Goal: Task Accomplishment & Management: Complete application form

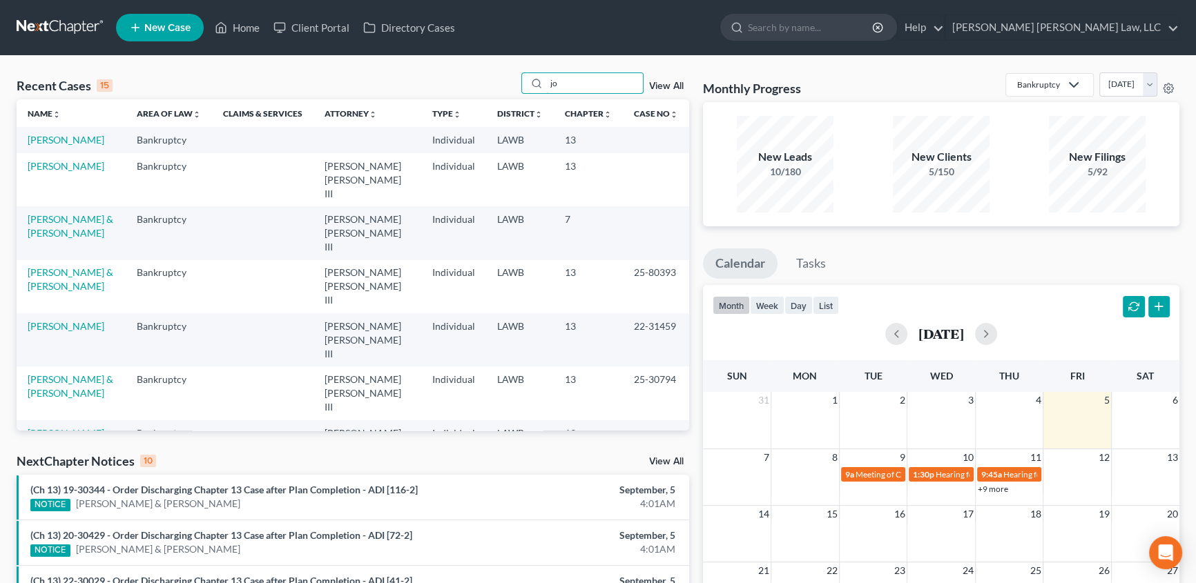
type input "j"
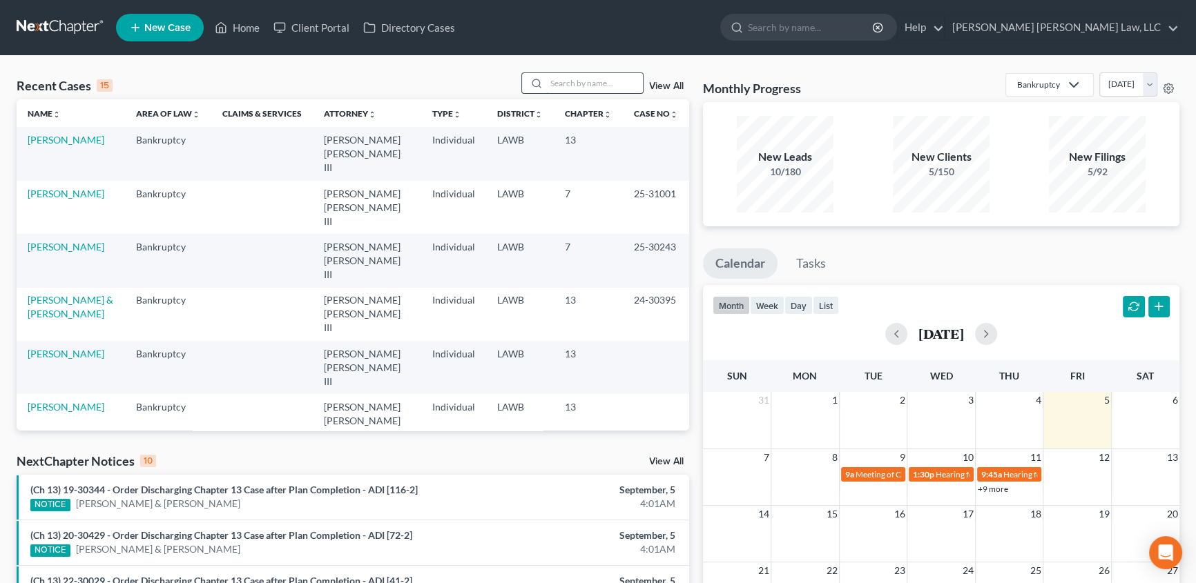
click at [596, 85] on input "search" at bounding box center [594, 83] width 97 height 20
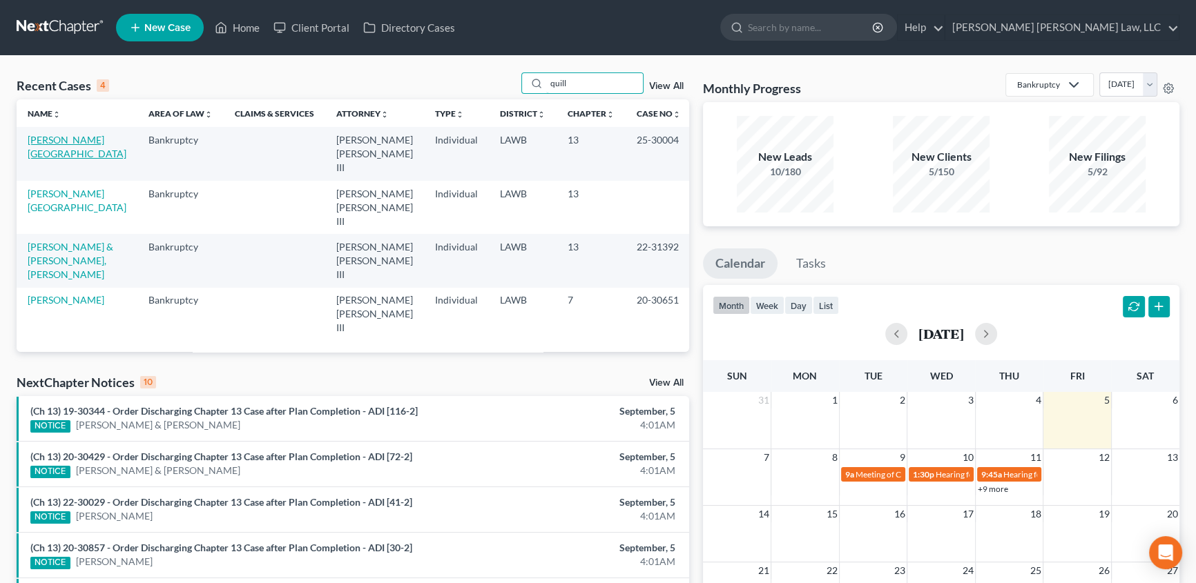
type input "quill"
click at [60, 142] on link "[PERSON_NAME][GEOGRAPHIC_DATA]" at bounding box center [77, 147] width 99 height 26
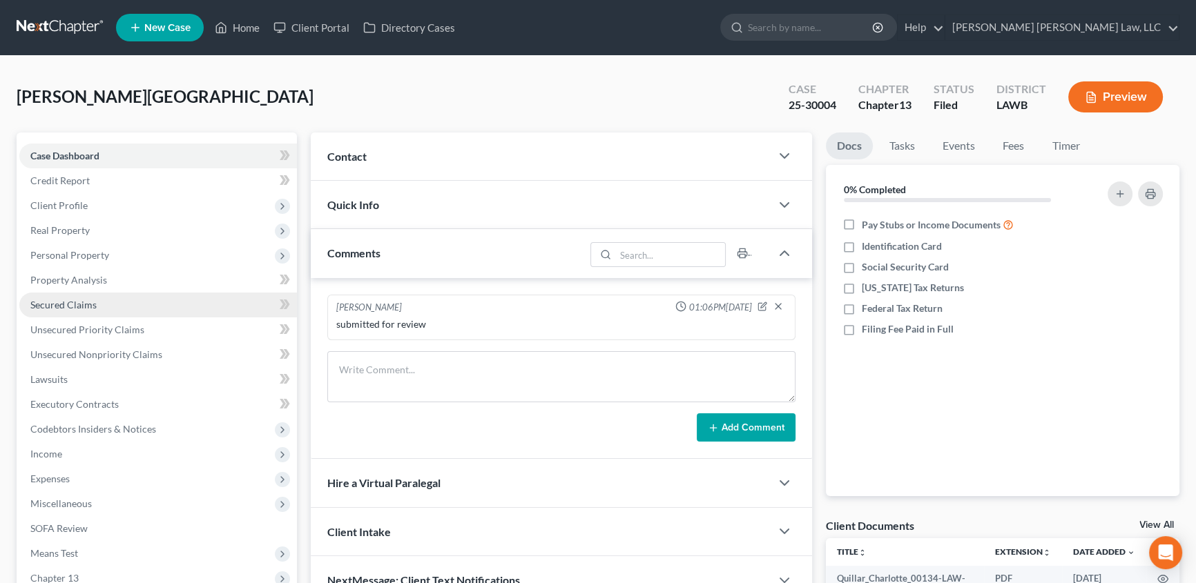
click at [70, 307] on span "Secured Claims" at bounding box center [63, 305] width 66 height 12
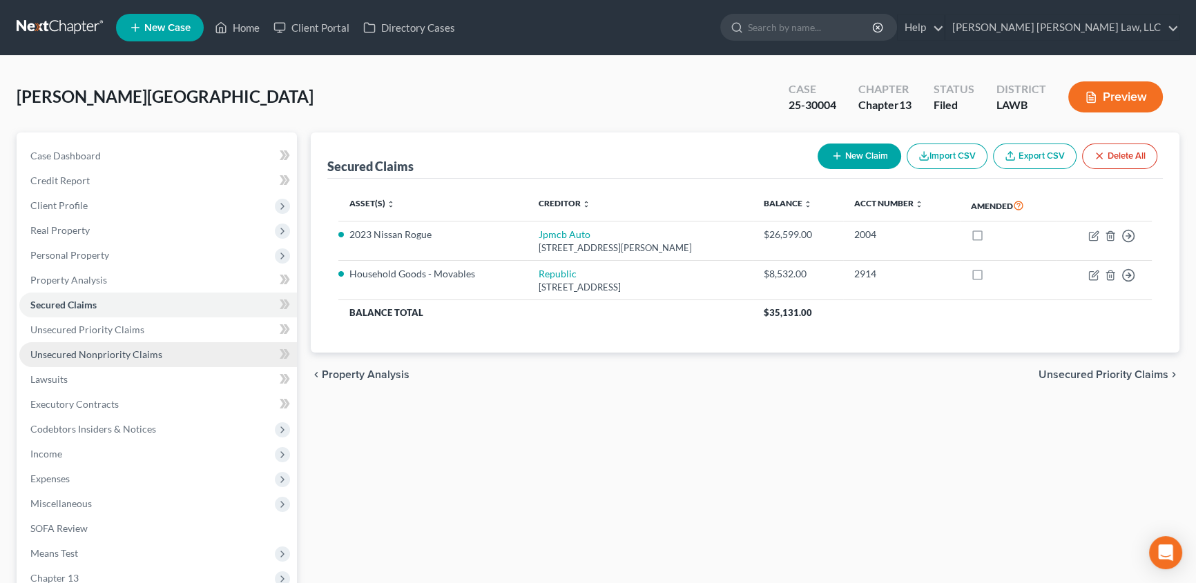
click at [41, 350] on span "Unsecured Nonpriority Claims" at bounding box center [96, 355] width 132 height 12
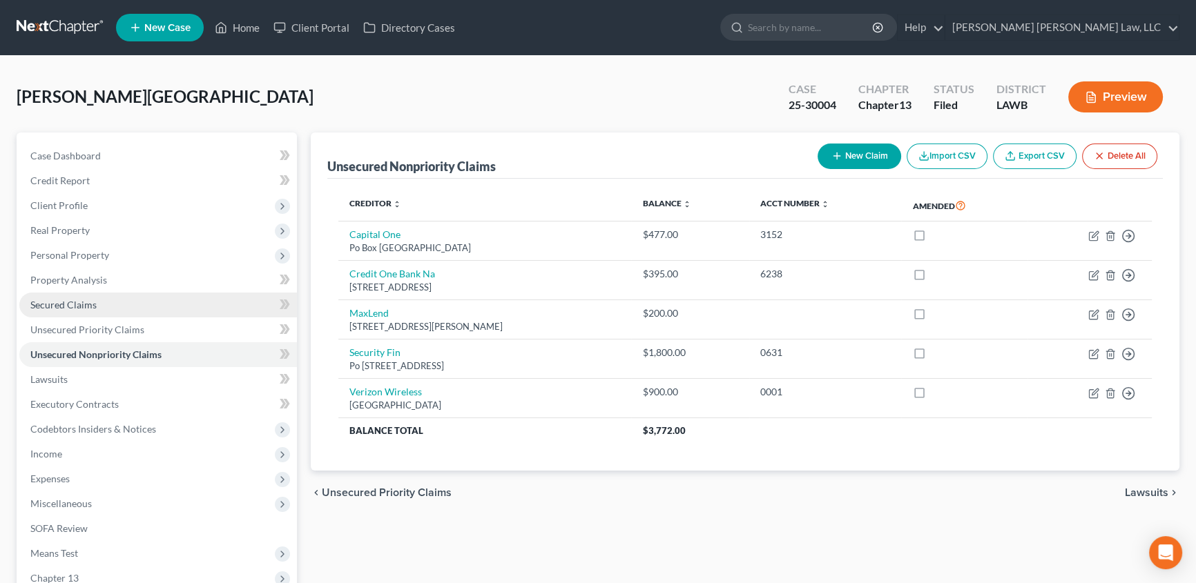
click at [74, 299] on span "Secured Claims" at bounding box center [63, 305] width 66 height 12
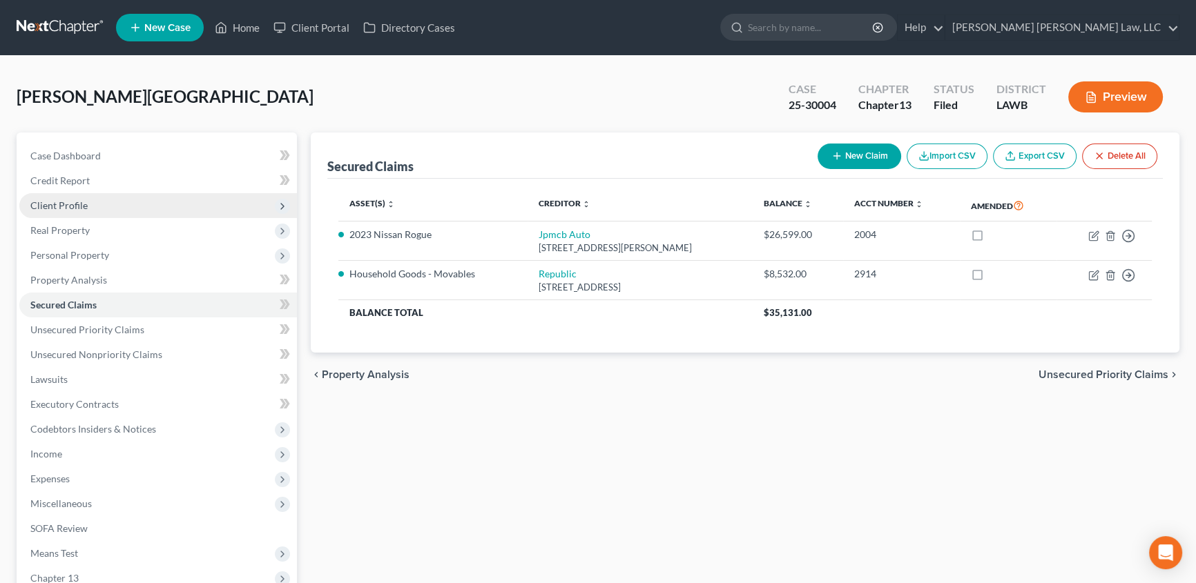
click at [145, 198] on span "Client Profile" at bounding box center [157, 205] width 277 height 25
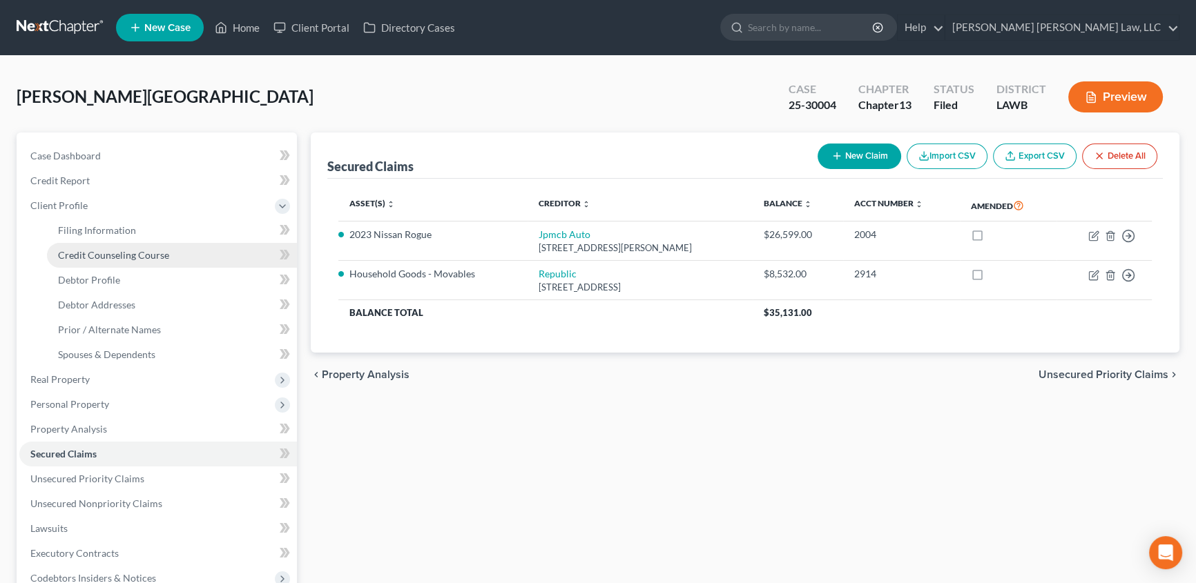
click at [144, 252] on span "Credit Counseling Course" at bounding box center [113, 255] width 111 height 12
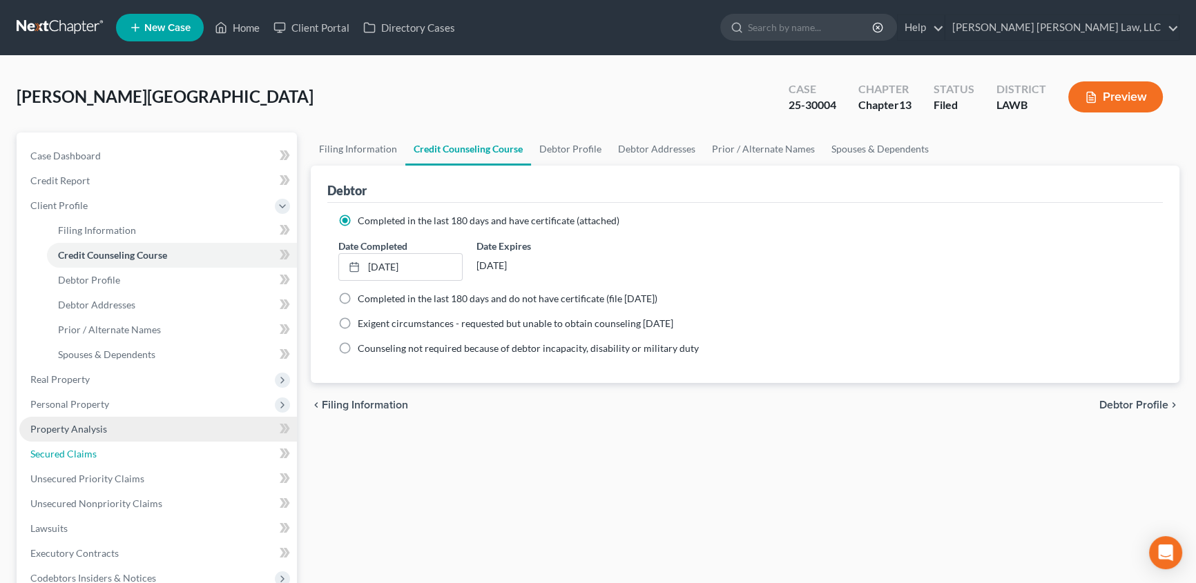
drag, startPoint x: 124, startPoint y: 452, endPoint x: 140, endPoint y: 440, distance: 20.7
click at [124, 452] on link "Secured Claims" at bounding box center [157, 454] width 277 height 25
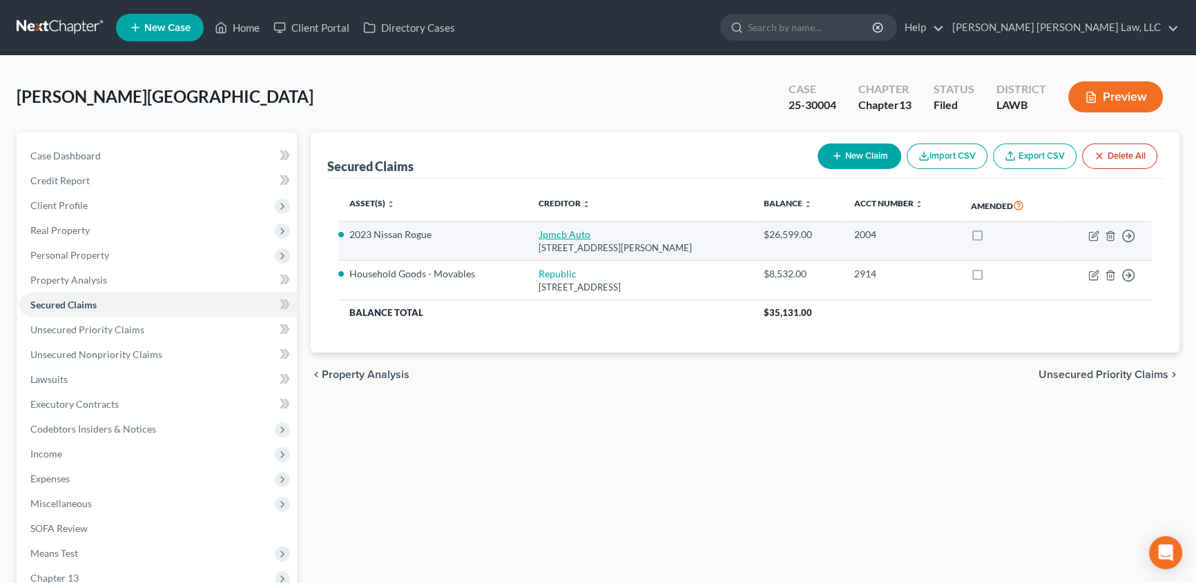
click at [558, 228] on link "Jpmcb Auto" at bounding box center [564, 234] width 52 height 12
select select "35"
select select "0"
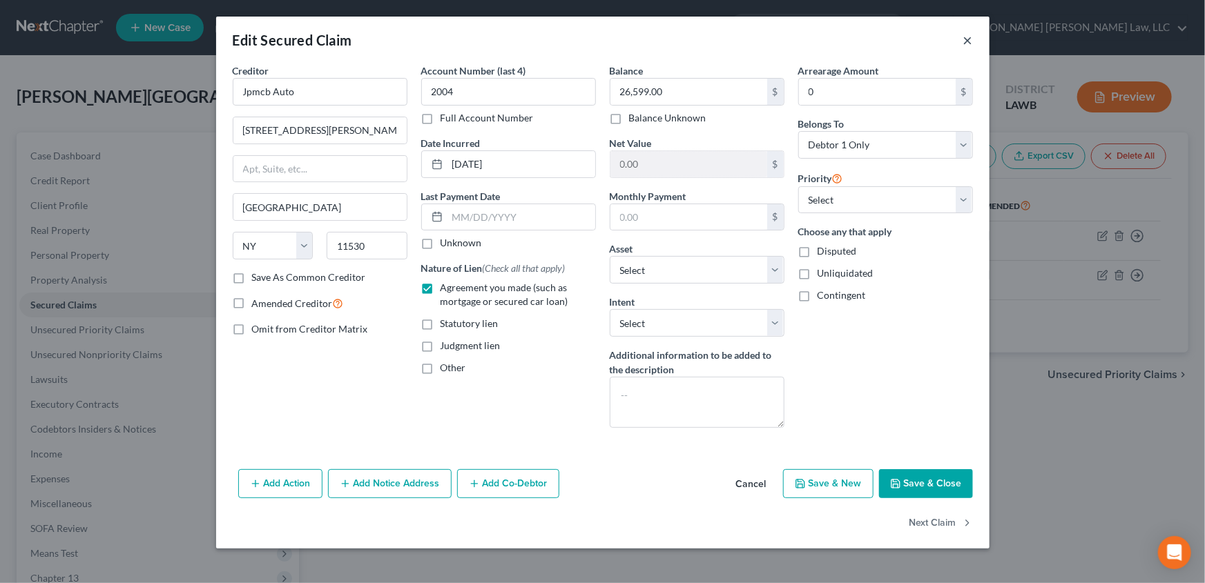
click at [972, 41] on button "×" at bounding box center [968, 40] width 10 height 17
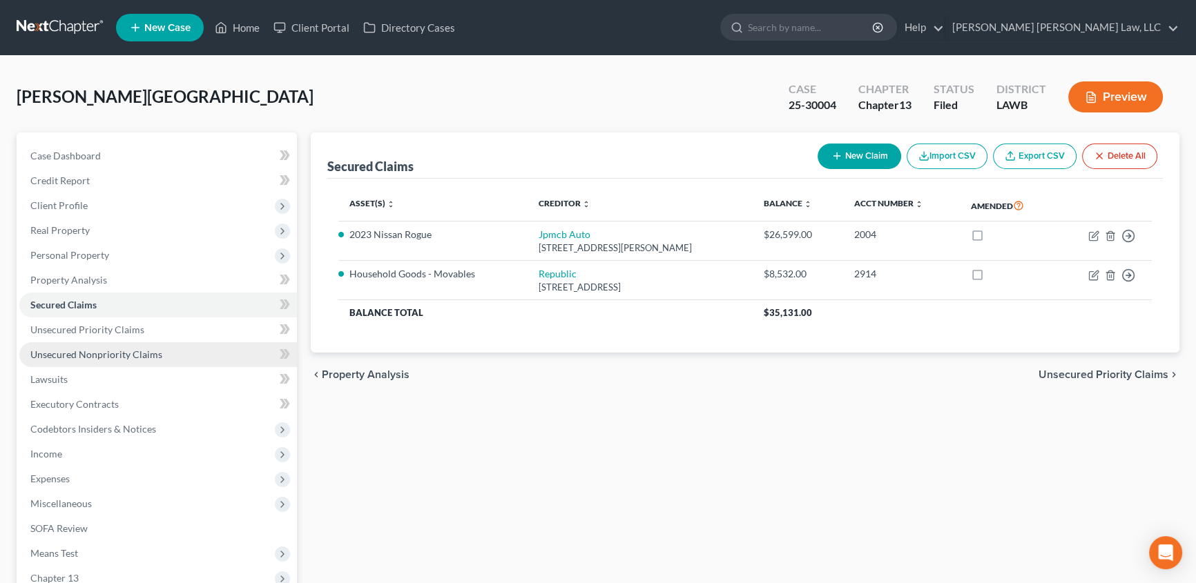
click at [146, 351] on span "Unsecured Nonpriority Claims" at bounding box center [96, 355] width 132 height 12
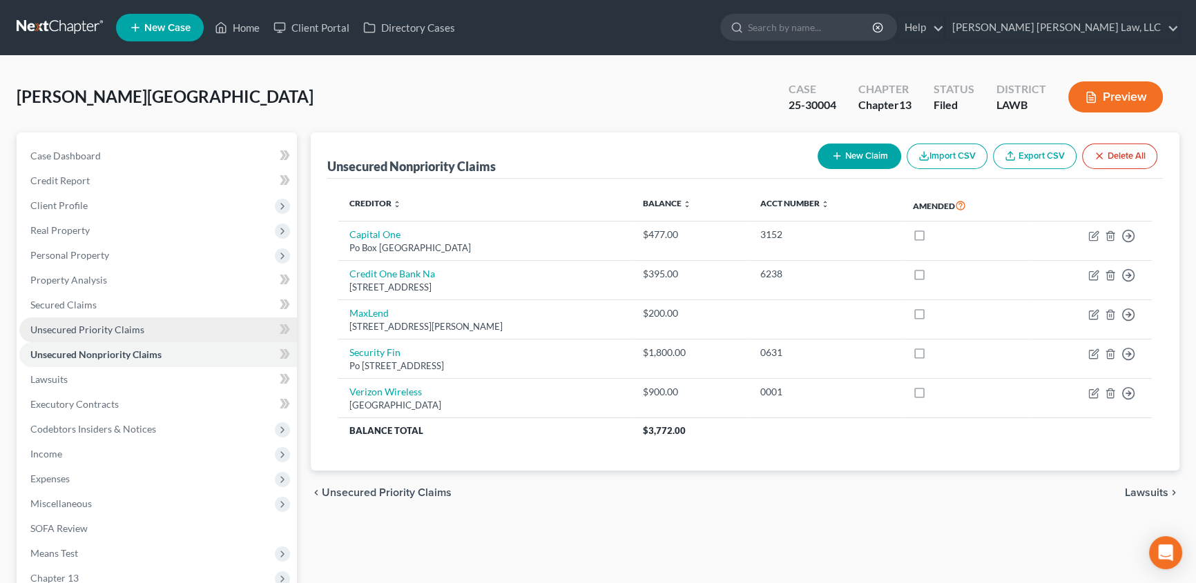
click at [146, 330] on link "Unsecured Priority Claims" at bounding box center [157, 330] width 277 height 25
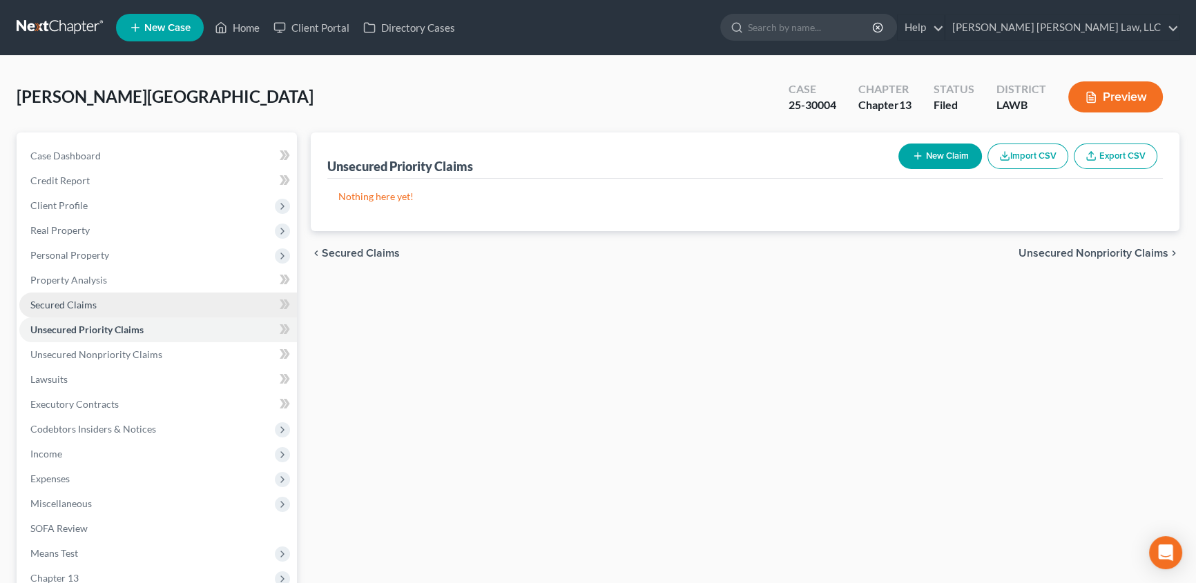
click at [137, 303] on link "Secured Claims" at bounding box center [157, 305] width 277 height 25
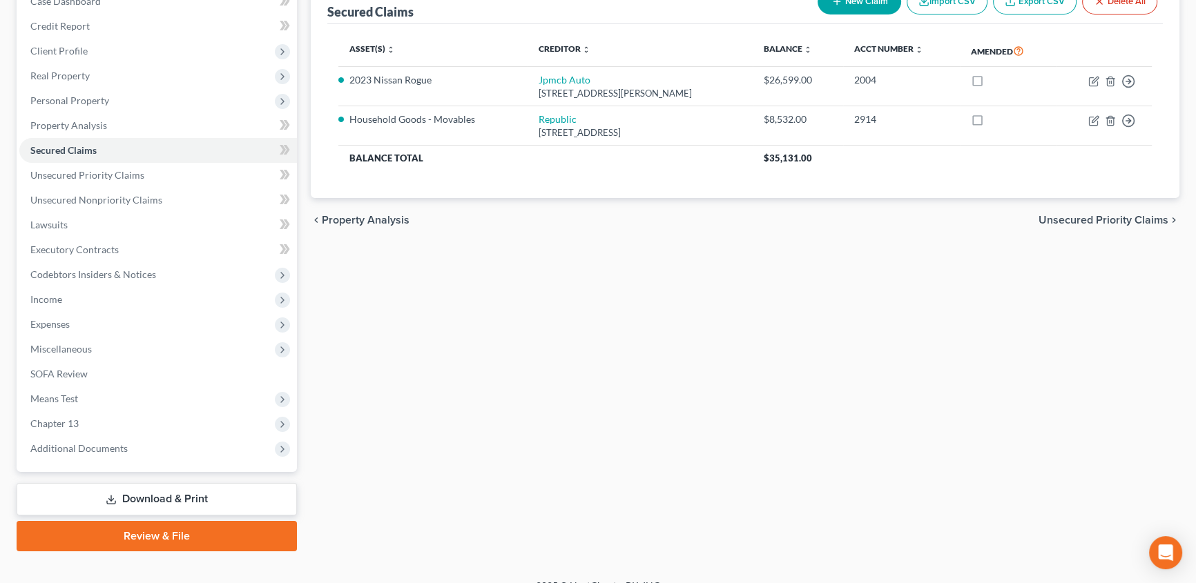
scroll to position [173, 0]
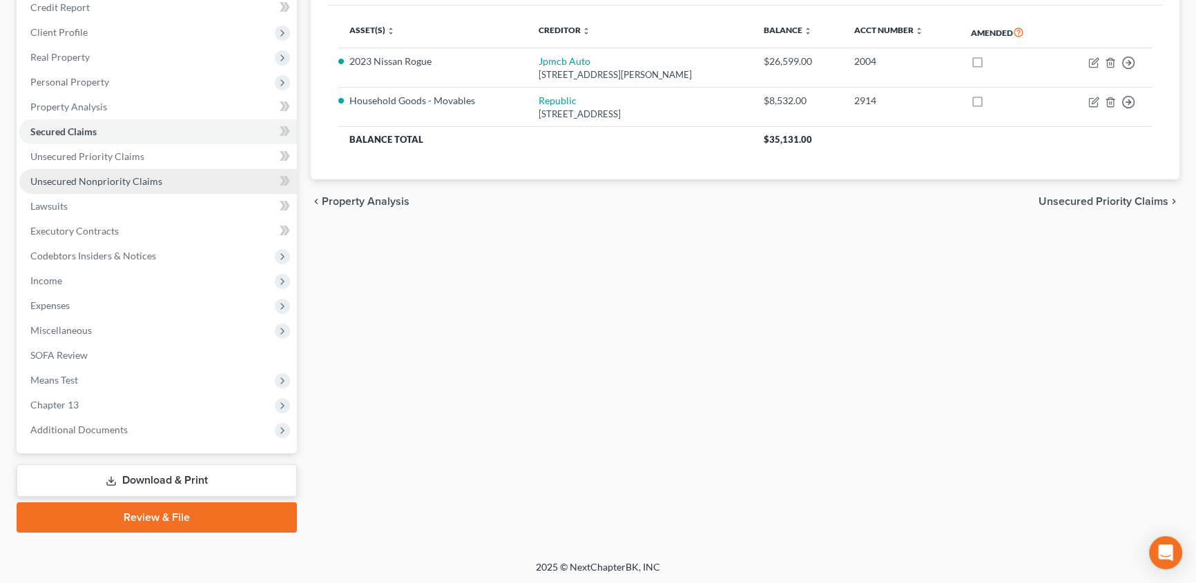
drag, startPoint x: 117, startPoint y: 175, endPoint x: 138, endPoint y: 167, distance: 22.1
click at [117, 175] on span "Unsecured Nonpriority Claims" at bounding box center [96, 181] width 132 height 12
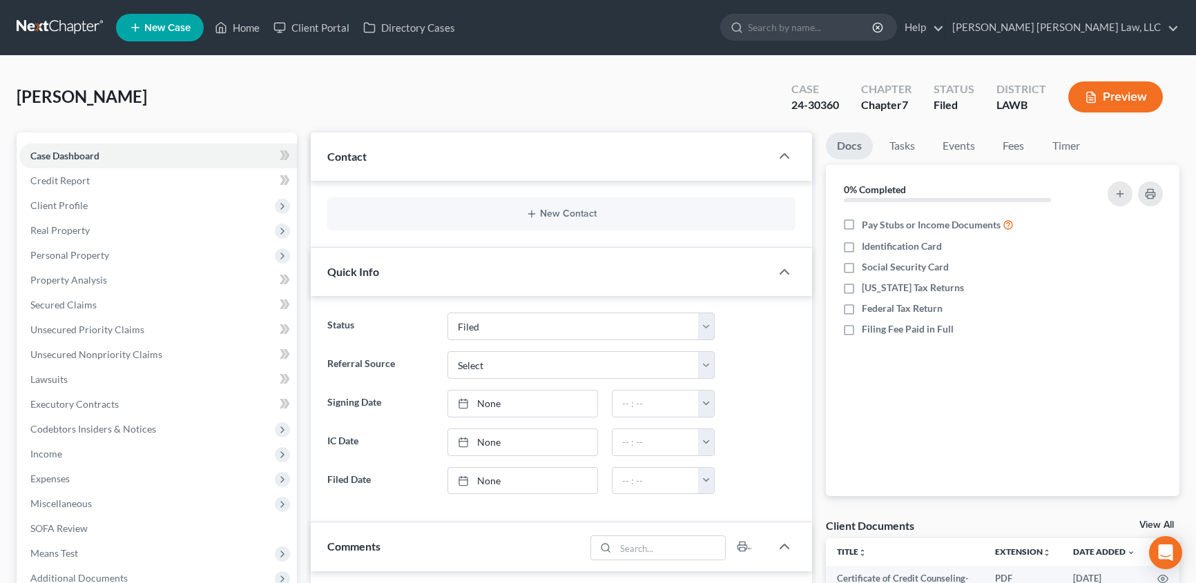
select select "4"
